Goal: Task Accomplishment & Management: Complete application form

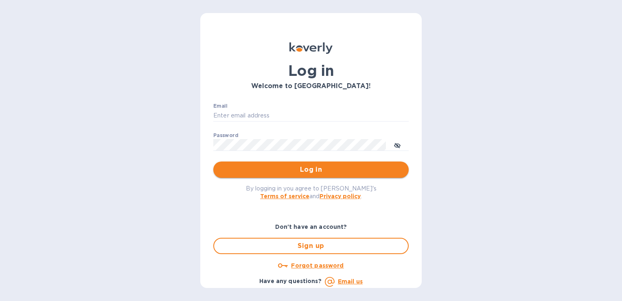
type input "[EMAIL_ADDRESS][DOMAIN_NAME]"
click at [287, 163] on button "Log in" at bounding box center [310, 169] width 195 height 16
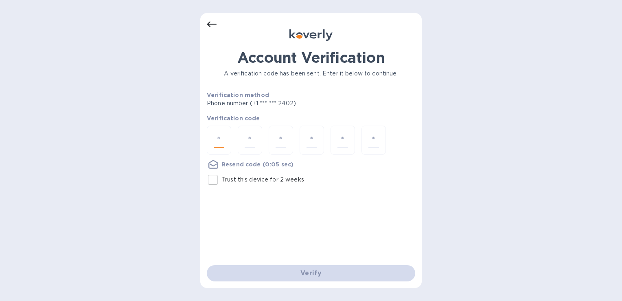
click at [223, 136] on input "number" at bounding box center [219, 139] width 11 height 15
type input "8"
type input "5"
type input "8"
type input "0"
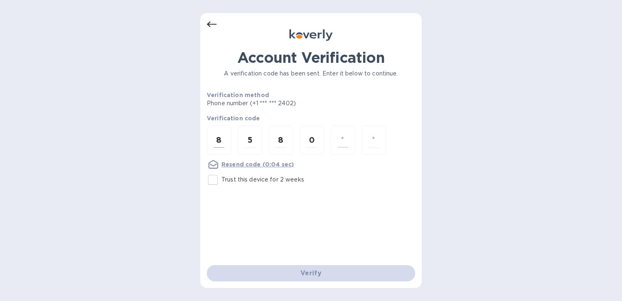
type input "6"
type input "4"
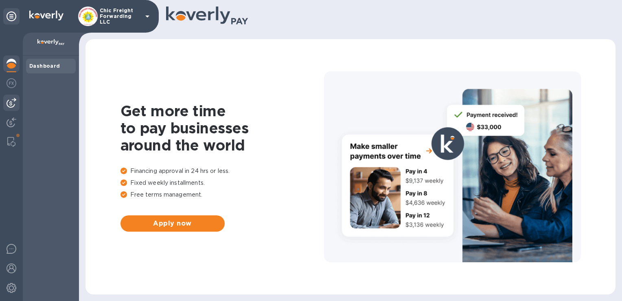
click at [13, 100] on img at bounding box center [12, 103] width 10 height 10
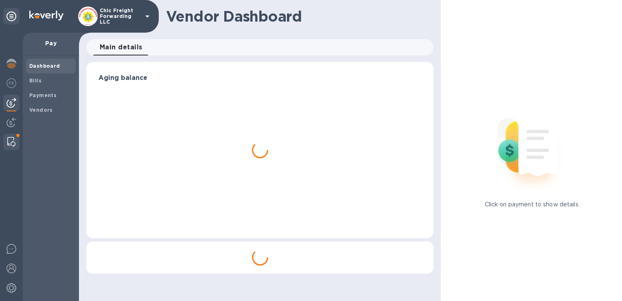
click at [13, 141] on img at bounding box center [11, 142] width 8 height 10
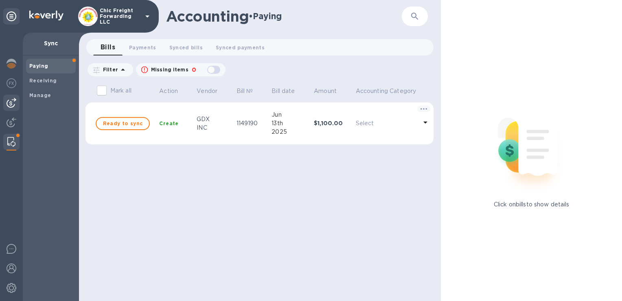
click at [11, 101] on img at bounding box center [12, 103] width 10 height 10
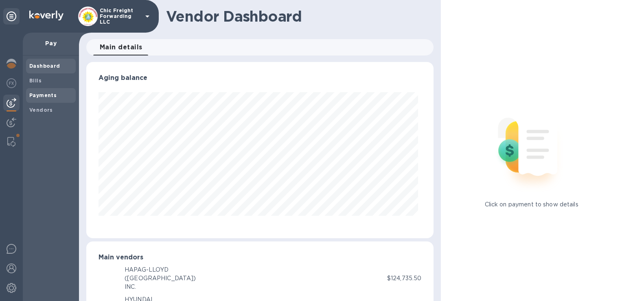
scroll to position [176, 344]
click at [31, 82] on b "Bills" at bounding box center [35, 80] width 12 height 6
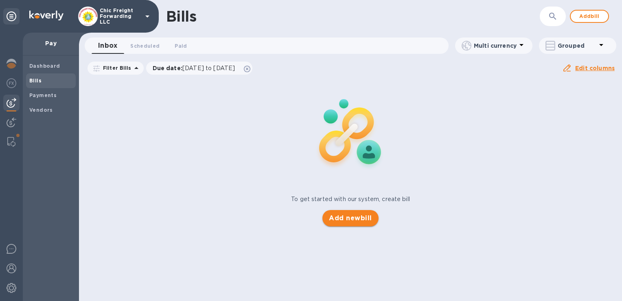
click at [345, 224] on button "Add new bill" at bounding box center [351, 218] width 56 height 16
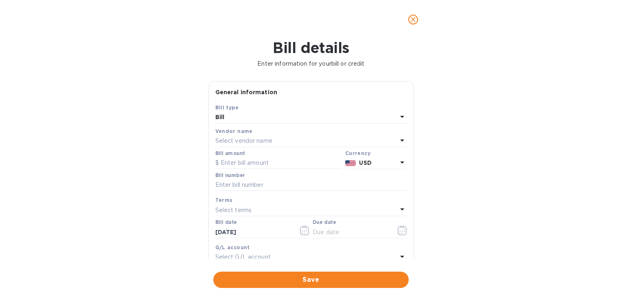
click at [249, 120] on div "Bill" at bounding box center [306, 117] width 182 height 11
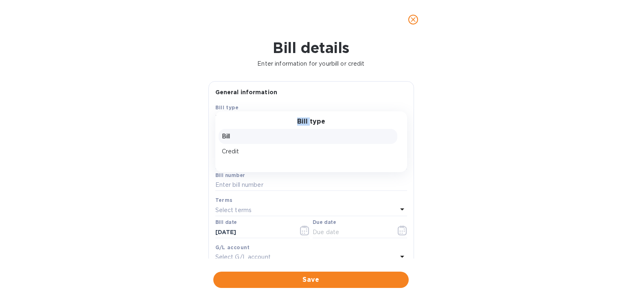
click at [249, 120] on div "Bill type" at bounding box center [311, 122] width 172 height 8
drag, startPoint x: 249, startPoint y: 120, endPoint x: 232, endPoint y: 134, distance: 21.7
click at [232, 134] on p "Bill" at bounding box center [308, 136] width 172 height 9
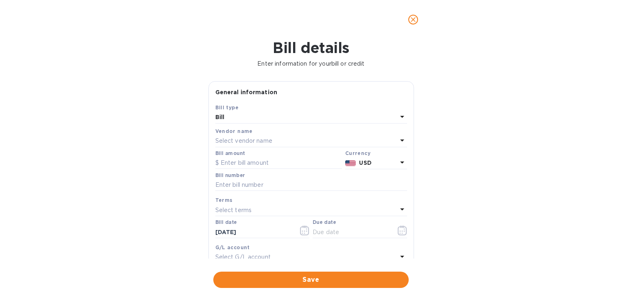
click at [230, 139] on p "Select vendor name" at bounding box center [243, 140] width 57 height 9
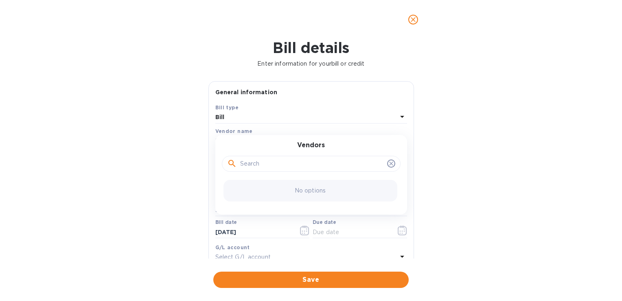
click at [253, 165] on input "text" at bounding box center [312, 164] width 144 height 12
type input "c"
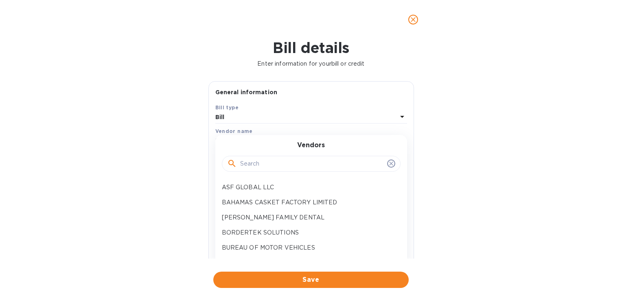
click at [392, 163] on div at bounding box center [311, 164] width 179 height 16
click at [391, 164] on span at bounding box center [391, 163] width 8 height 8
click at [389, 164] on icon at bounding box center [391, 164] width 4 height 4
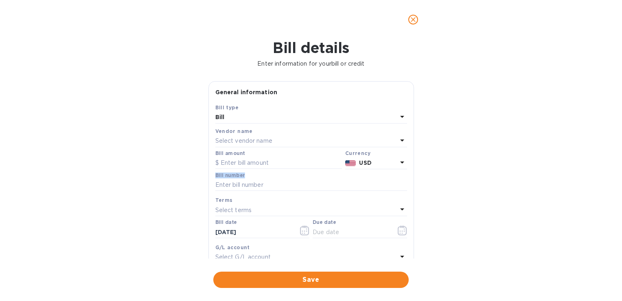
drag, startPoint x: 415, startPoint y: 160, endPoint x: 410, endPoint y: 190, distance: 29.7
click at [410, 190] on div "General information Save Bill type Bill Vendor name Select vendor name Bill amo…" at bounding box center [311, 169] width 214 height 177
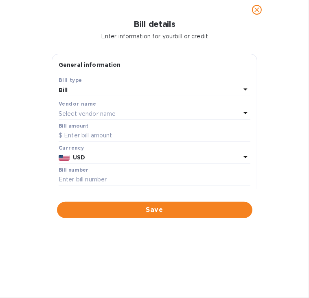
click at [100, 110] on p "Select vendor name" at bounding box center [87, 114] width 57 height 9
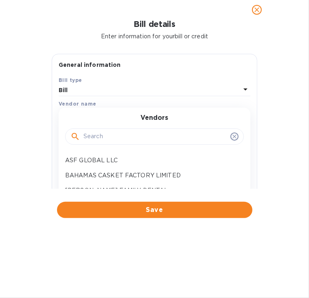
click at [106, 140] on input "text" at bounding box center [155, 136] width 144 height 12
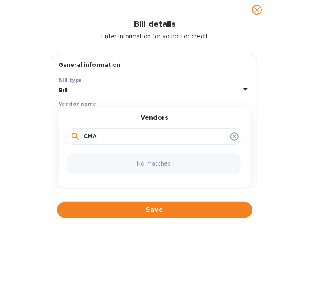
type input "CMA"
click at [161, 161] on p "No matches" at bounding box center [153, 163] width 34 height 9
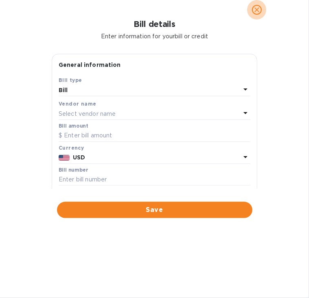
click at [261, 9] on icon "close" at bounding box center [257, 10] width 8 height 8
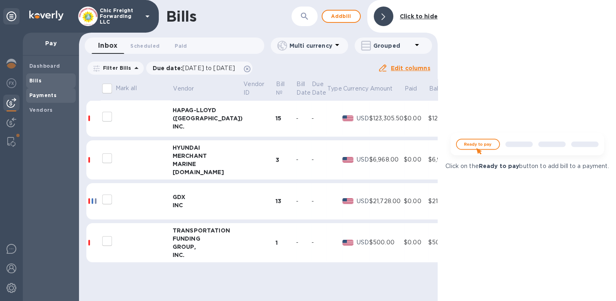
click at [38, 94] on b "Payments" at bounding box center [42, 95] width 27 height 6
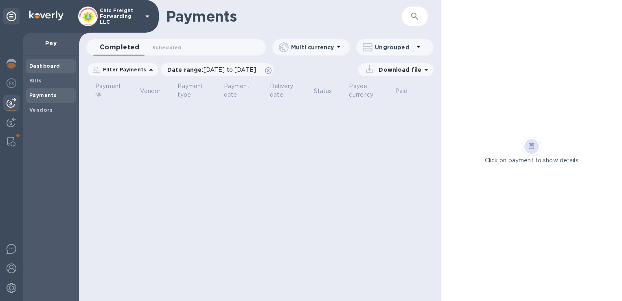
click at [40, 67] on b "Dashboard" at bounding box center [44, 66] width 31 height 6
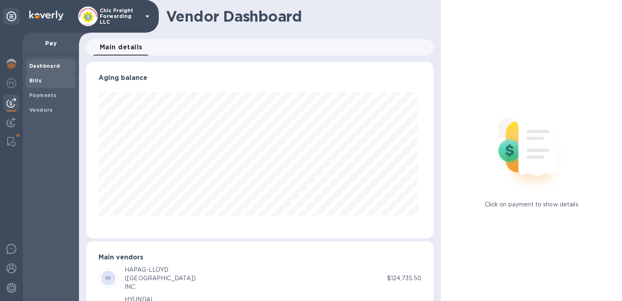
click at [47, 79] on span "Bills" at bounding box center [50, 81] width 43 height 8
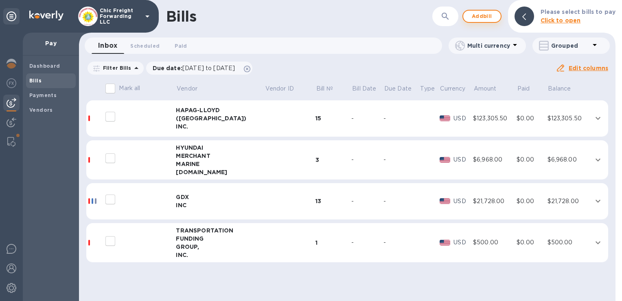
click at [482, 19] on span "Add bill" at bounding box center [482, 16] width 24 height 10
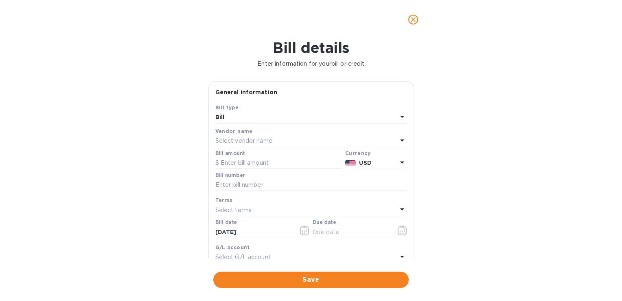
click at [332, 140] on div "Select vendor name" at bounding box center [306, 140] width 182 height 11
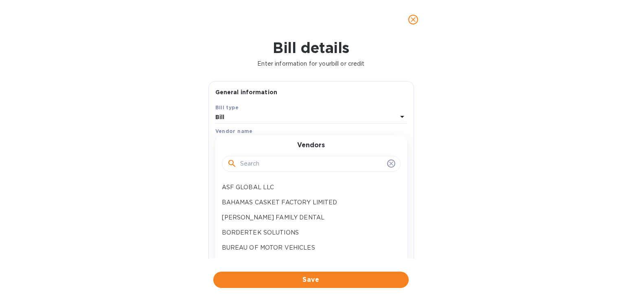
click at [316, 160] on input "text" at bounding box center [312, 164] width 144 height 12
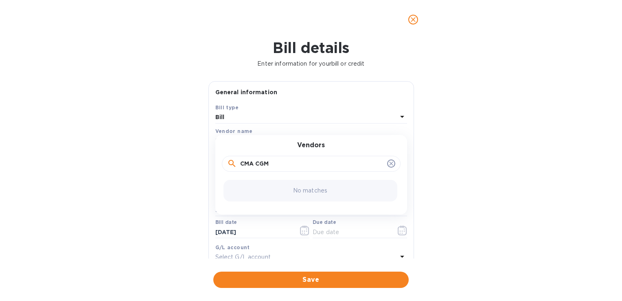
type input "CMA CGM"
click at [345, 191] on div "No matches" at bounding box center [311, 191] width 174 height 22
click at [230, 162] on icon at bounding box center [232, 163] width 10 height 10
click at [413, 29] on div at bounding box center [311, 20] width 224 height 20
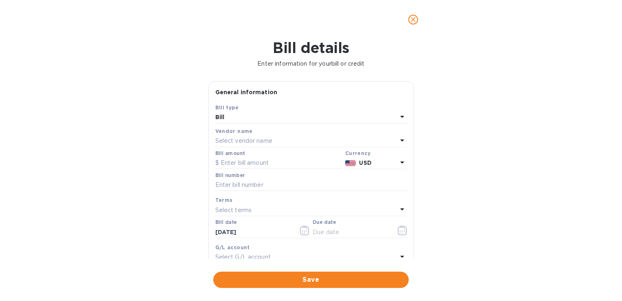
click at [412, 23] on icon "close" at bounding box center [413, 19] width 8 height 8
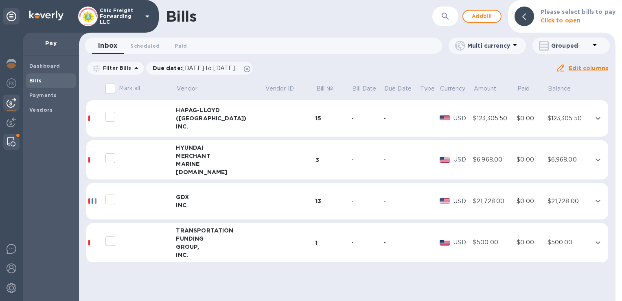
click at [12, 134] on div at bounding box center [11, 142] width 15 height 16
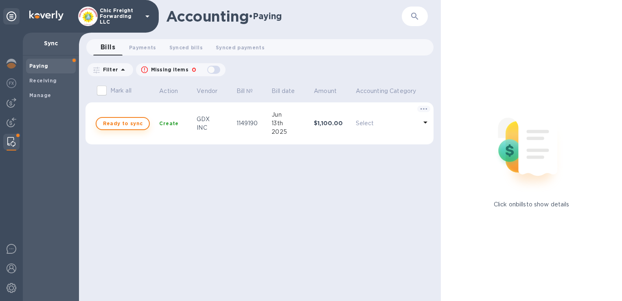
click at [134, 118] on span "Ready to sync" at bounding box center [122, 123] width 39 height 10
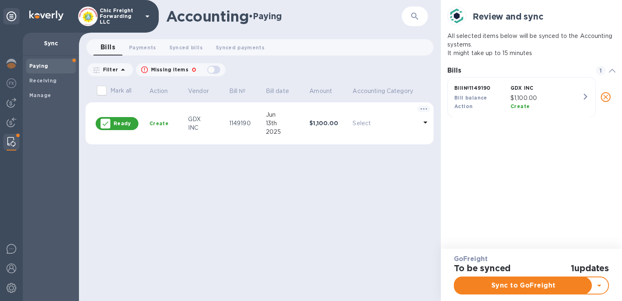
scroll to position [37, 168]
click at [494, 286] on span "Sync to GoFreight" at bounding box center [523, 285] width 124 height 10
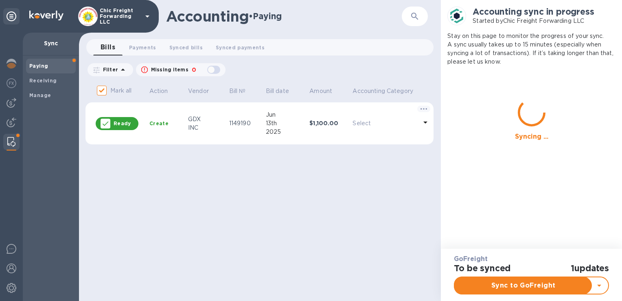
checkbox input "false"
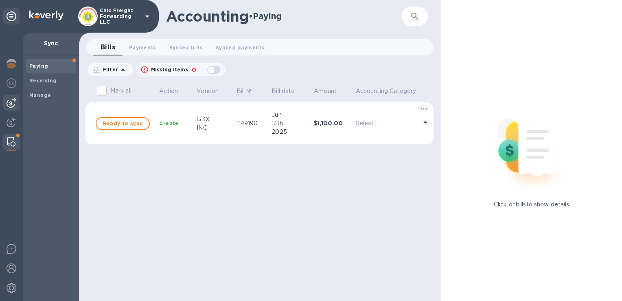
click at [10, 99] on img at bounding box center [12, 103] width 10 height 10
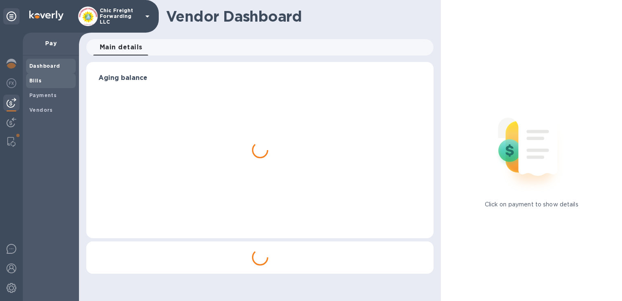
click at [42, 80] on span "Bills" at bounding box center [50, 81] width 43 height 8
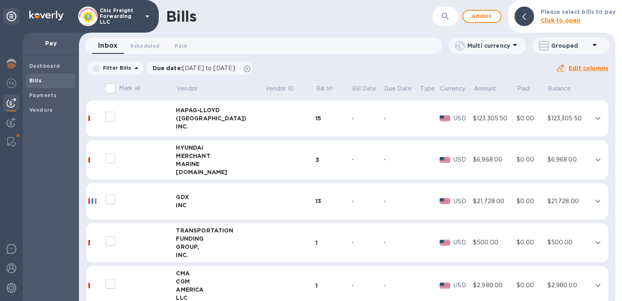
scroll to position [15, 0]
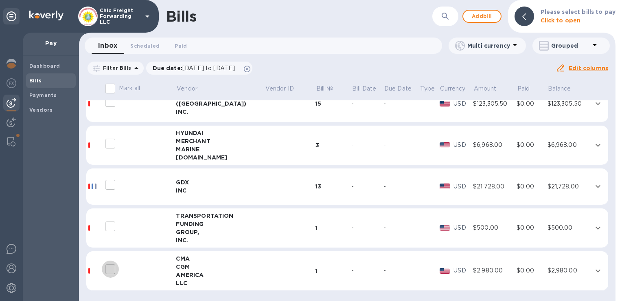
click at [111, 267] on input "decorative checkbox" at bounding box center [110, 268] width 17 height 17
checkbox input "false"
click at [593, 268] on icon "expand row" at bounding box center [598, 271] width 10 height 10
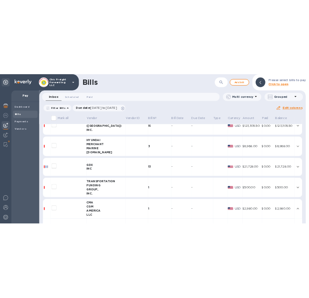
scroll to position [100, 0]
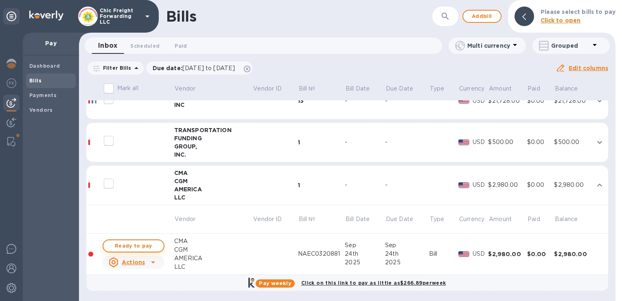
click at [147, 241] on span "Ready to pay" at bounding box center [133, 246] width 47 height 10
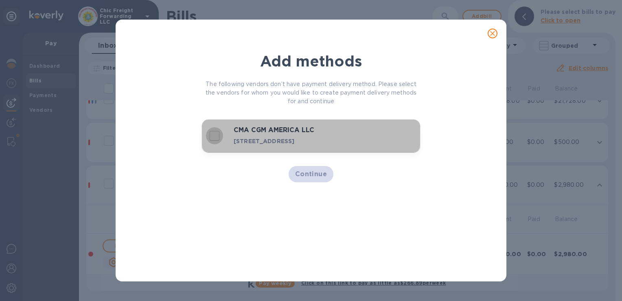
click at [212, 141] on input "decorative checkbox" at bounding box center [214, 135] width 17 height 17
checkbox input "true"
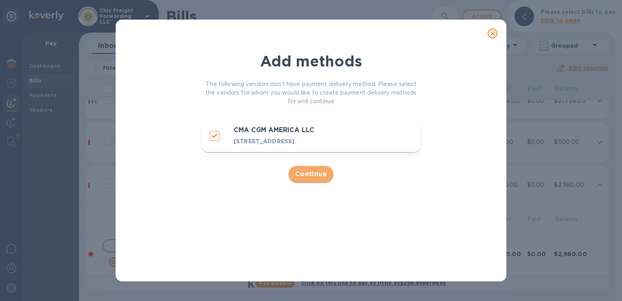
click at [314, 179] on span "Continue" at bounding box center [311, 174] width 32 height 10
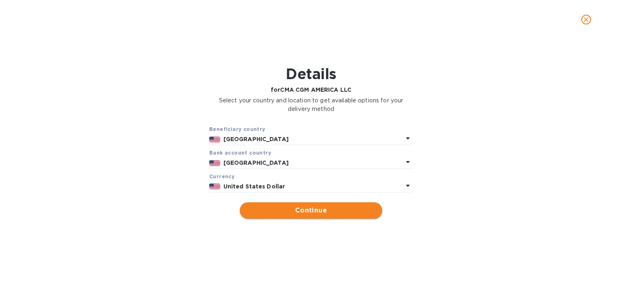
click at [277, 207] on span "Continue" at bounding box center [310, 210] width 129 height 10
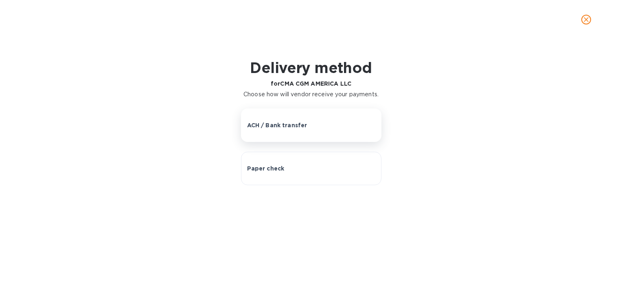
click at [282, 130] on button "ACH / Bank transfer" at bounding box center [311, 124] width 140 height 33
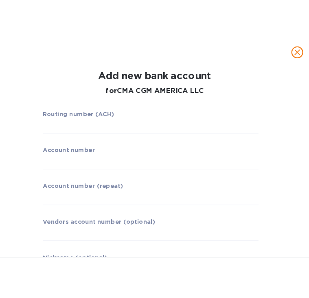
scroll to position [73, 0]
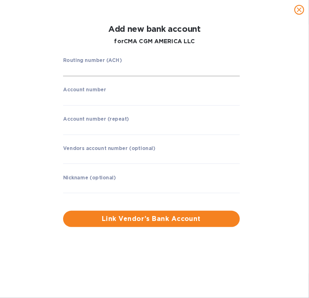
click at [83, 70] on input "string" at bounding box center [151, 70] width 177 height 12
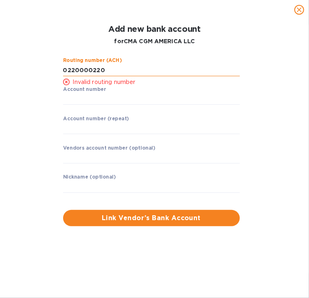
click at [90, 72] on input "string" at bounding box center [151, 70] width 177 height 12
click at [211, 109] on p "​" at bounding box center [151, 110] width 177 height 9
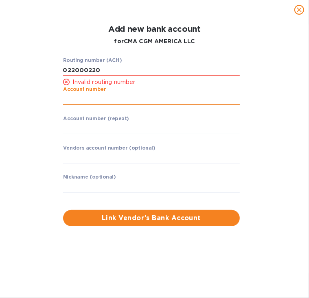
click at [121, 97] on input "string" at bounding box center [151, 99] width 177 height 12
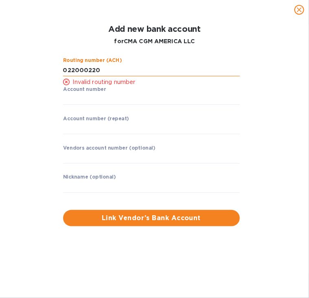
click at [83, 70] on input "string" at bounding box center [151, 70] width 177 height 12
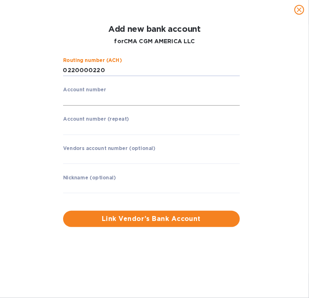
type input "0220000220"
click at [80, 96] on input "string" at bounding box center [151, 99] width 177 height 12
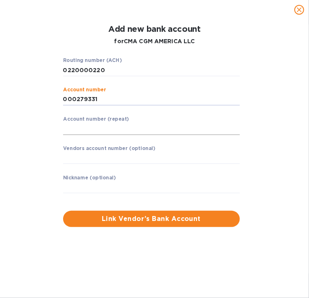
type input "000279331"
click at [82, 129] on input "string" at bounding box center [151, 129] width 177 height 12
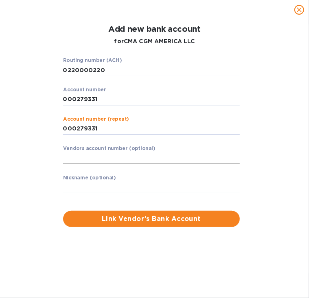
type input "000279331"
click at [79, 158] on input "text" at bounding box center [151, 158] width 177 height 12
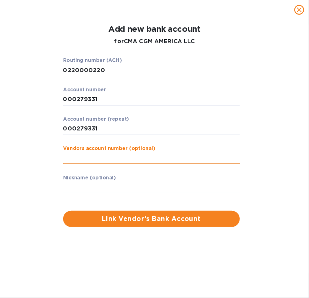
click at [96, 158] on input "text" at bounding box center [151, 158] width 177 height 12
paste input "0008338361"
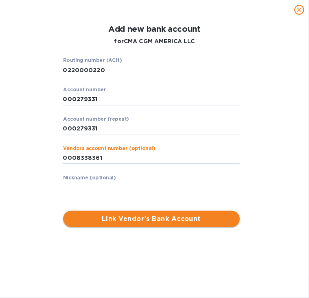
type input "0008338361"
click at [136, 216] on span "Link Vendor’s Bank Account" at bounding box center [152, 219] width 164 height 10
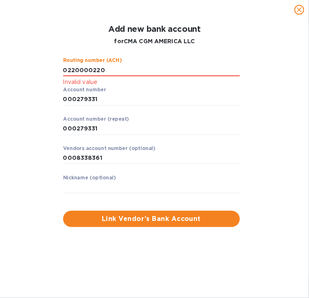
drag, startPoint x: 116, startPoint y: 72, endPoint x: 2, endPoint y: 83, distance: 114.5
click at [2, 83] on div "Add new bank account for CMA CGM AMERICA LLC Routing number (ACH) Invalid value…" at bounding box center [154, 159] width 309 height 278
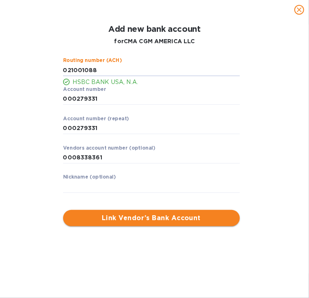
type input "021001088"
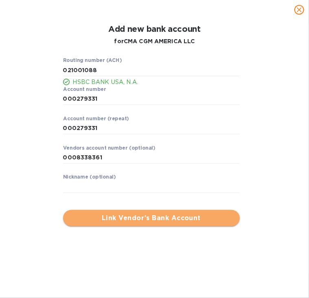
click at [141, 213] on span "Link Vendor’s Bank Account" at bounding box center [152, 218] width 164 height 10
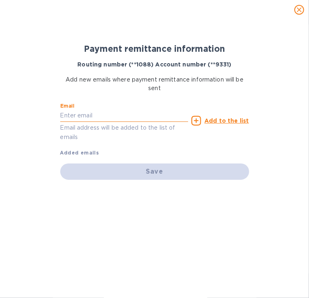
click at [115, 116] on input "text" at bounding box center [124, 116] width 128 height 12
type input "[EMAIL_ADDRESS][DOMAIN_NAME]"
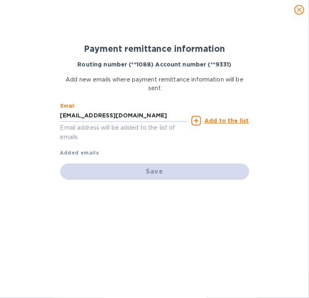
click at [230, 117] on u "Add to the list" at bounding box center [226, 120] width 44 height 7
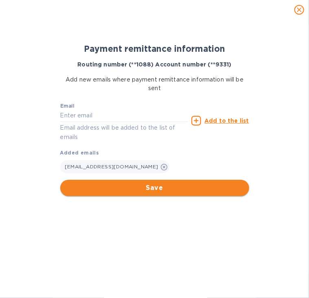
click at [168, 189] on span "Save" at bounding box center [155, 188] width 176 height 10
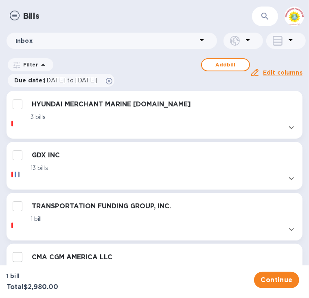
checkbox input "true"
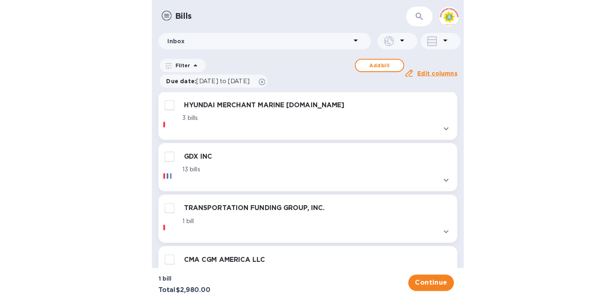
scroll to position [100, 0]
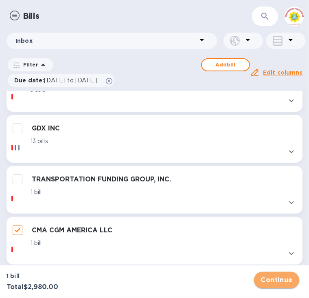
click at [269, 275] on span "Continue" at bounding box center [277, 280] width 32 height 10
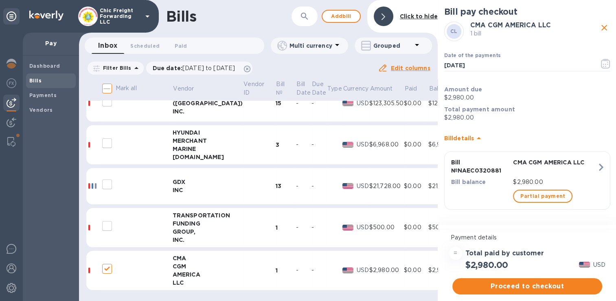
scroll to position [6, 0]
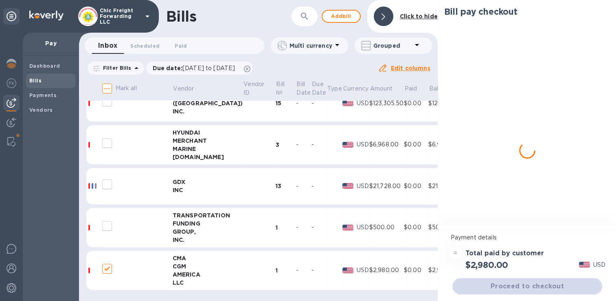
click at [523, 277] on div "Proceed to checkout" at bounding box center [527, 286] width 153 height 20
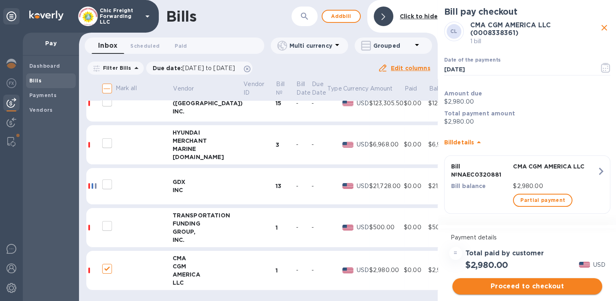
click at [523, 281] on span "Proceed to checkout" at bounding box center [527, 286] width 137 height 10
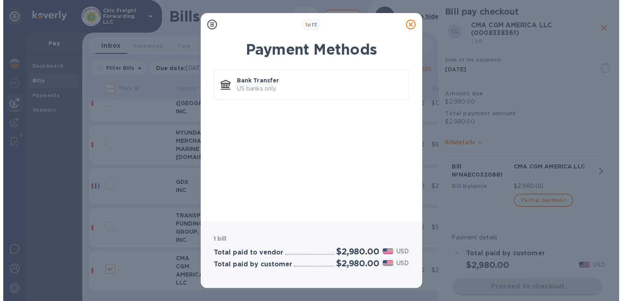
scroll to position [0, 0]
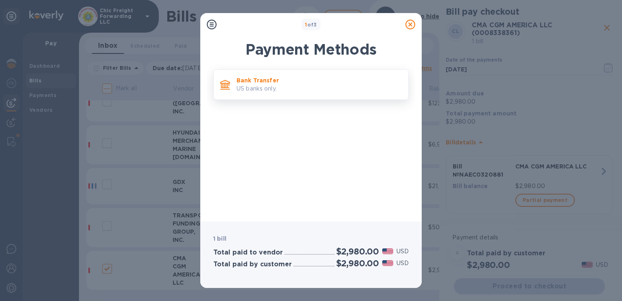
click at [280, 95] on div "Bank Transfer US banks only." at bounding box center [319, 84] width 172 height 23
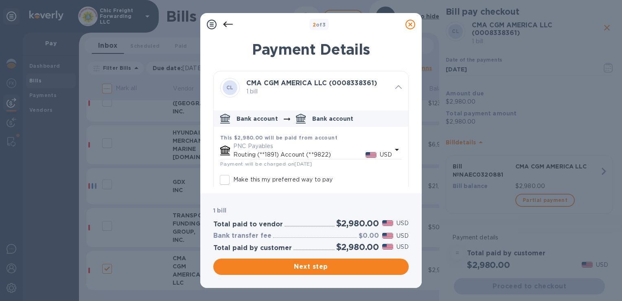
scroll to position [41, 0]
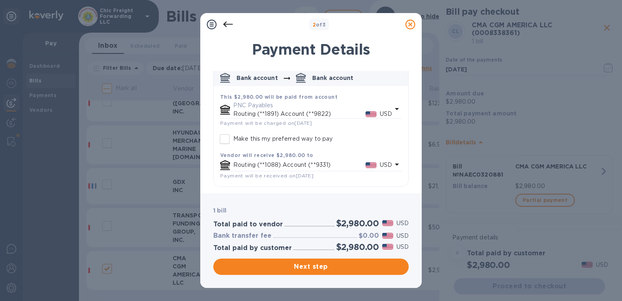
click at [227, 138] on input "Make this my preferred way to pay" at bounding box center [224, 138] width 17 height 17
checkbox input "true"
click at [317, 263] on span "Next step" at bounding box center [311, 266] width 182 height 10
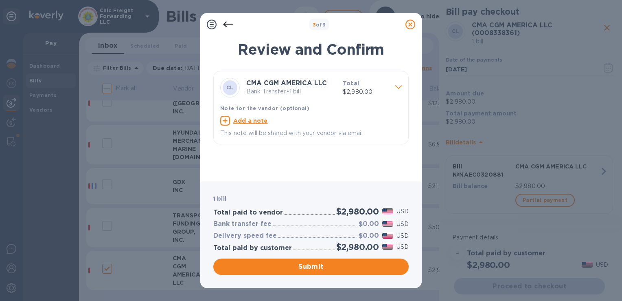
click at [244, 117] on u "Add a note" at bounding box center [250, 120] width 35 height 7
click at [238, 118] on textarea at bounding box center [304, 121] width 169 height 7
paste textarea "NAEC0320881"
type textarea "NAEC0320881"
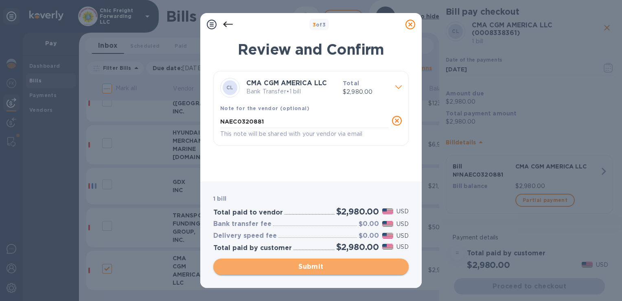
click at [308, 266] on span "Submit" at bounding box center [311, 266] width 182 height 10
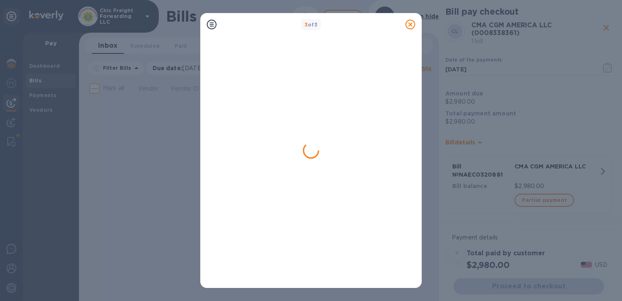
scroll to position [0, 0]
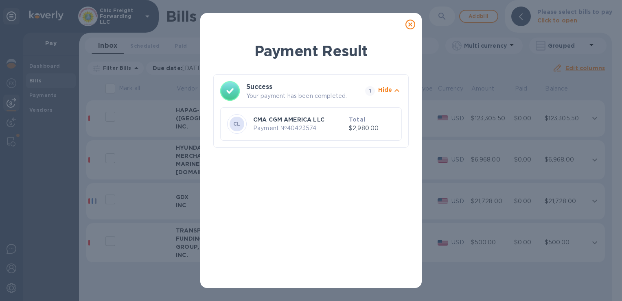
click at [413, 25] on icon at bounding box center [411, 25] width 10 height 10
